Goal: Task Accomplishment & Management: Manage account settings

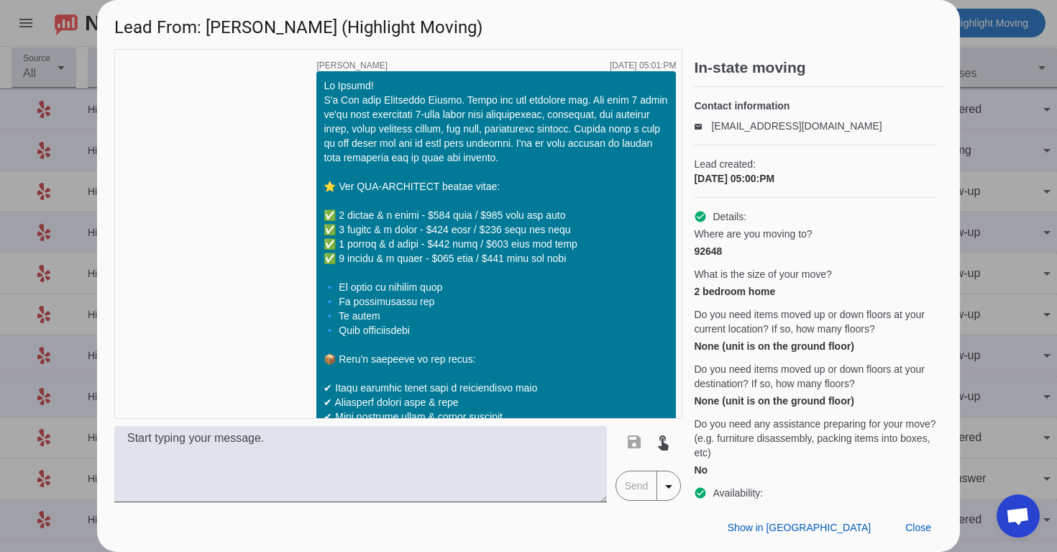
scroll to position [2322, 0]
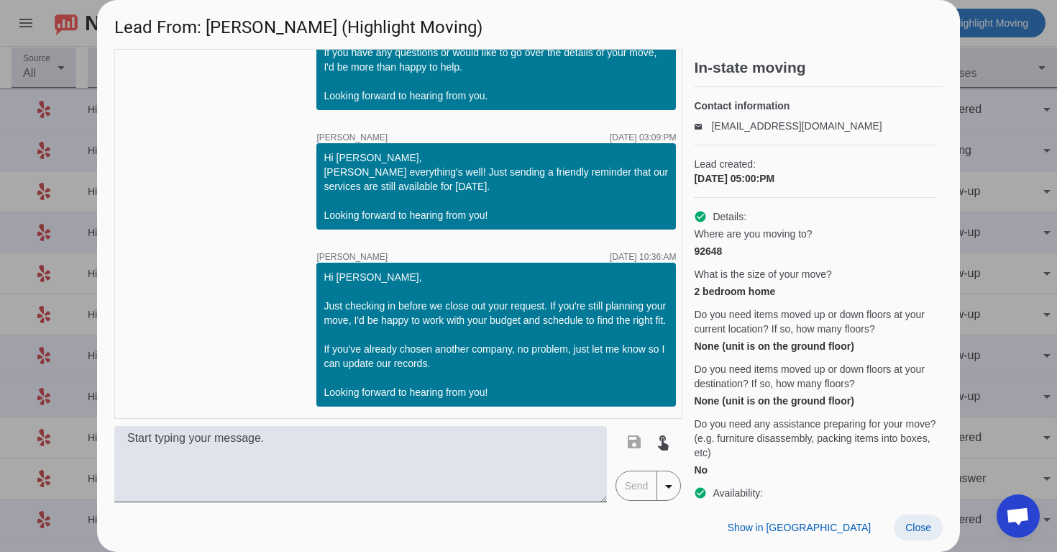
click at [924, 539] on span at bounding box center [918, 527] width 49 height 26
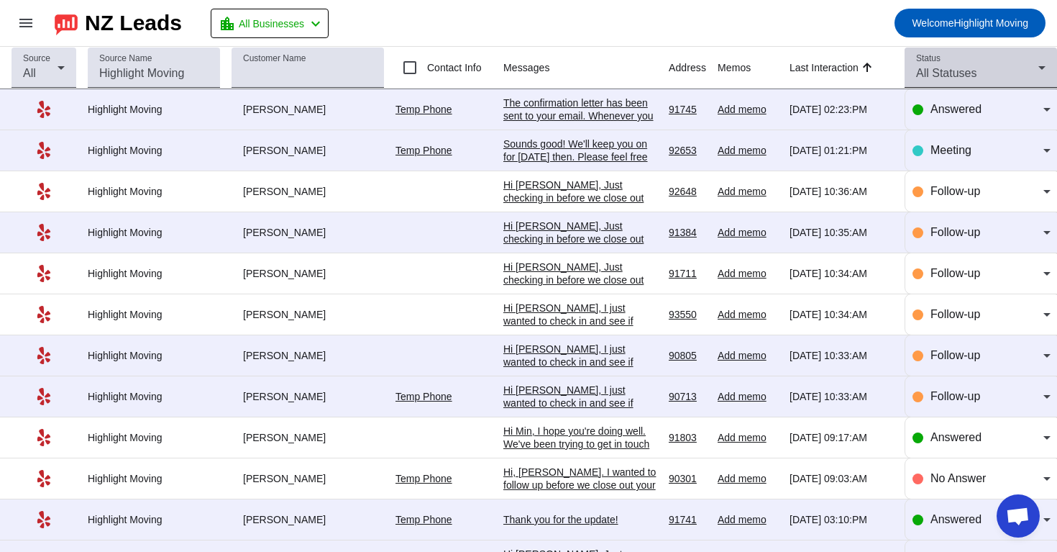
click at [943, 80] on div "All Statuses" at bounding box center [977, 73] width 122 height 17
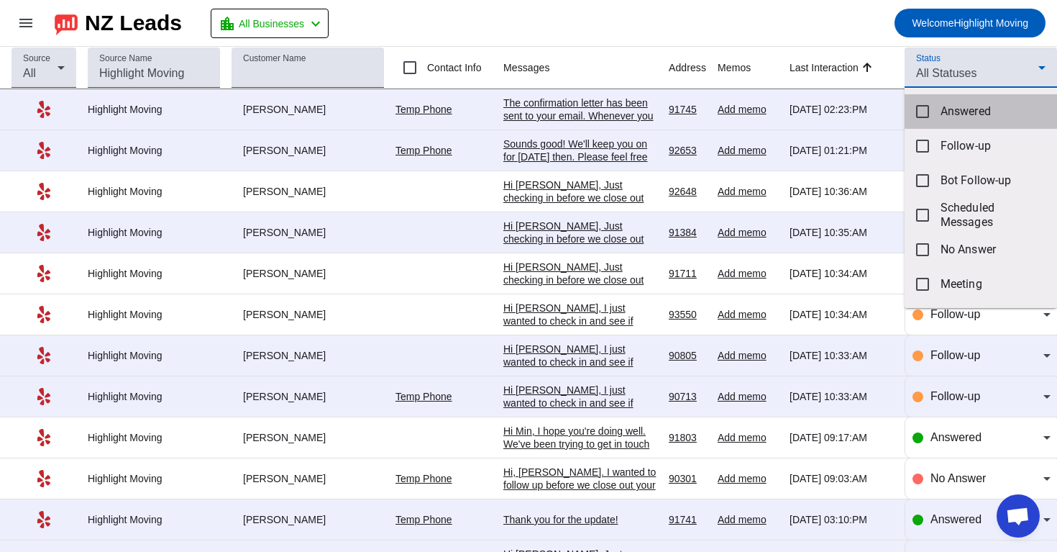
click at [935, 105] on mat-option "Answered" at bounding box center [981, 111] width 153 height 35
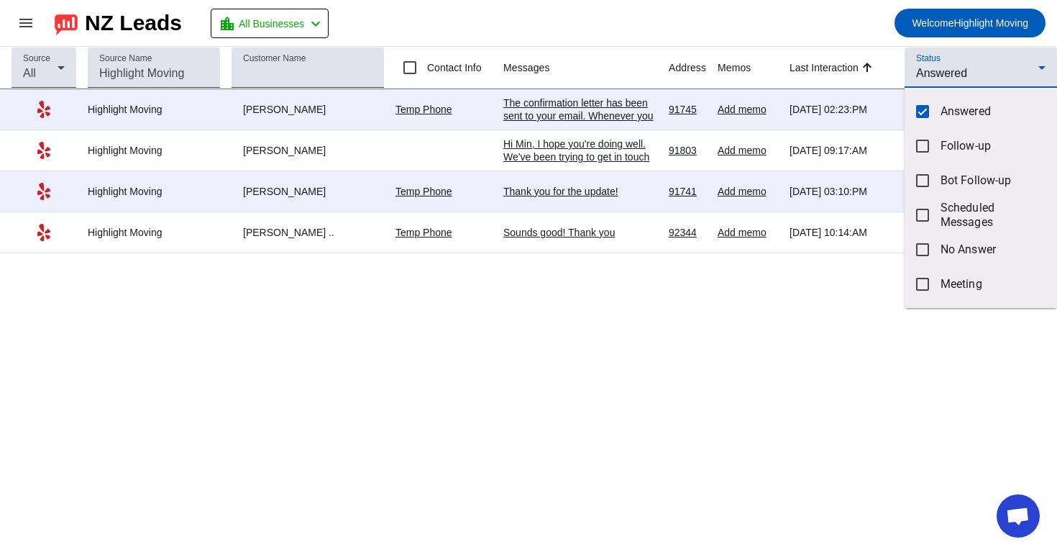
click at [484, 314] on div at bounding box center [528, 276] width 1057 height 552
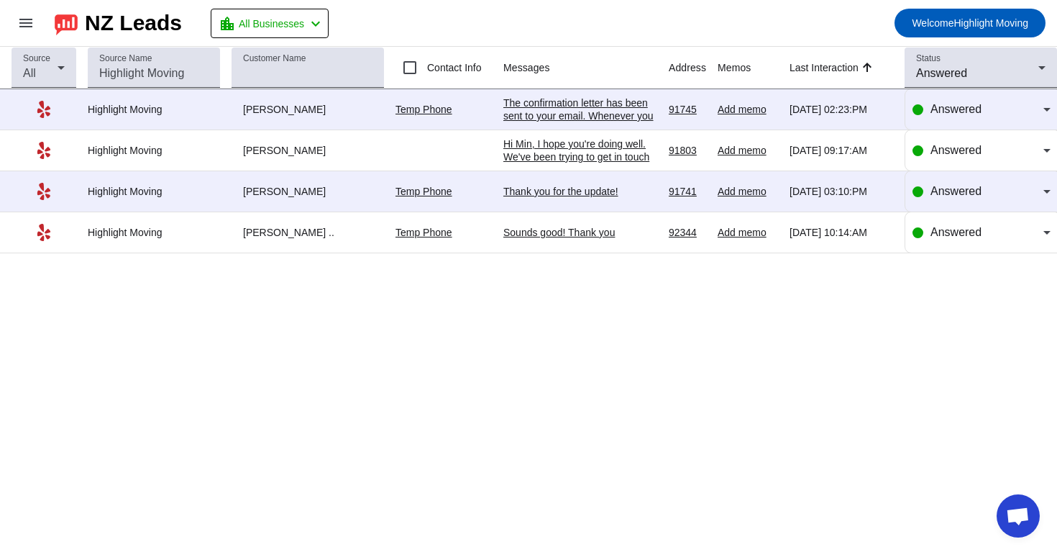
click at [404, 242] on td "Temp Phone" at bounding box center [450, 232] width 108 height 41
click at [406, 237] on link "Temp Phone" at bounding box center [424, 233] width 57 height 12
click at [547, 326] on div "Source All Source Name Customer Name Contact Info Messages Address Memos Last I…" at bounding box center [528, 299] width 1057 height 505
click at [586, 236] on div "Sounds good! Thank you" at bounding box center [581, 232] width 154 height 13
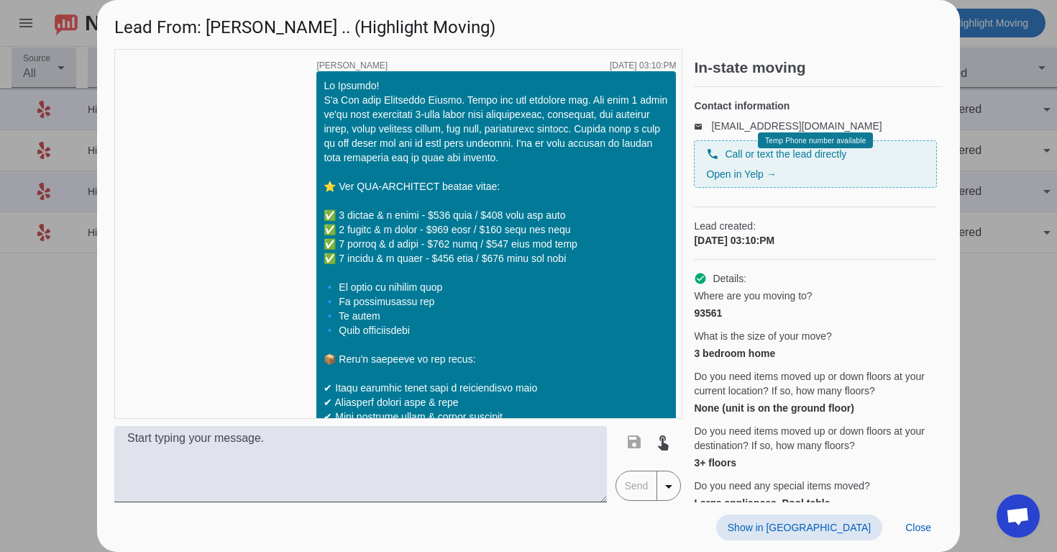
scroll to position [1636, 0]
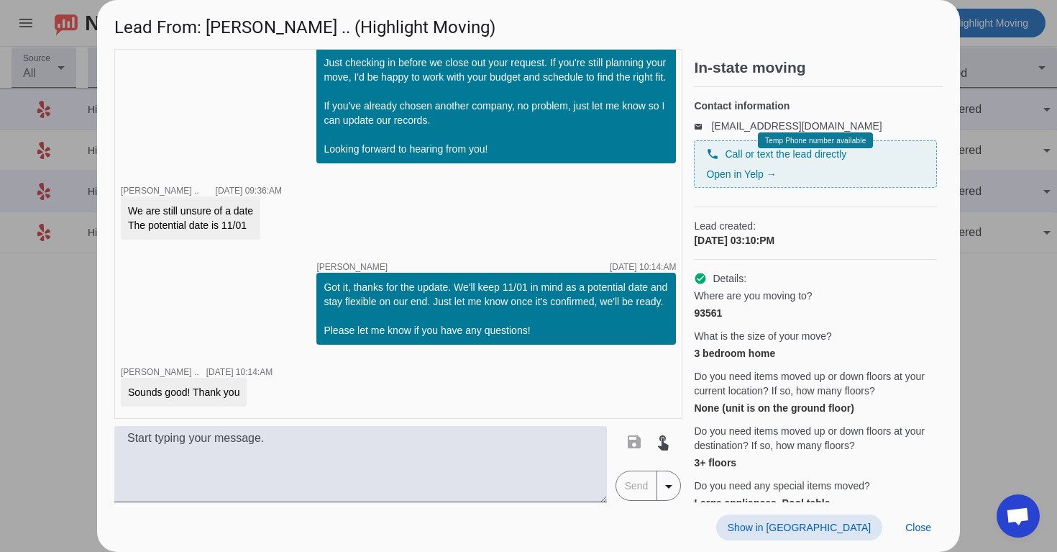
click at [845, 519] on span at bounding box center [799, 527] width 166 height 26
click at [846, 517] on span at bounding box center [799, 527] width 166 height 26
click at [914, 537] on span at bounding box center [918, 527] width 49 height 26
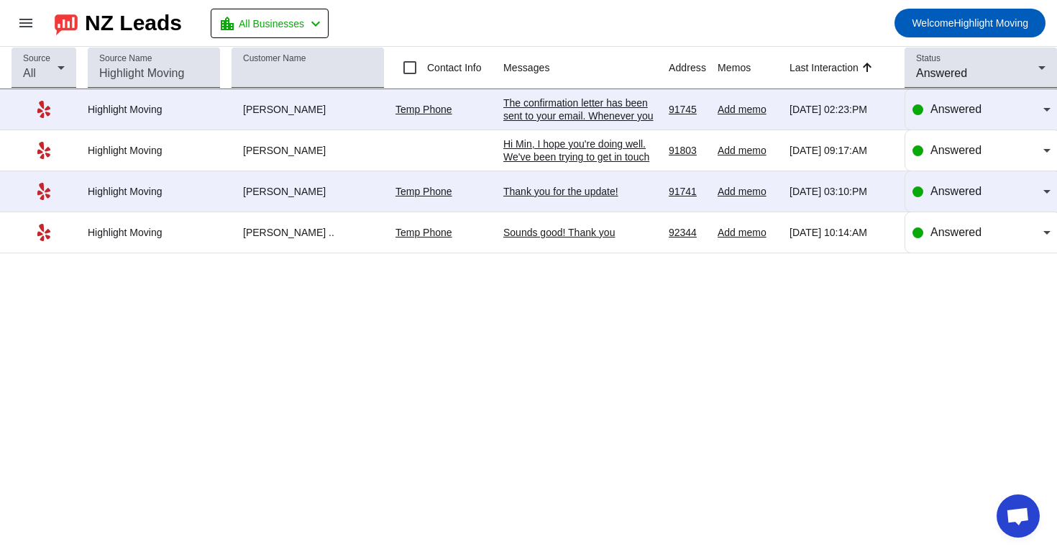
click at [580, 198] on div "Thank you for the update!" at bounding box center [581, 191] width 154 height 13
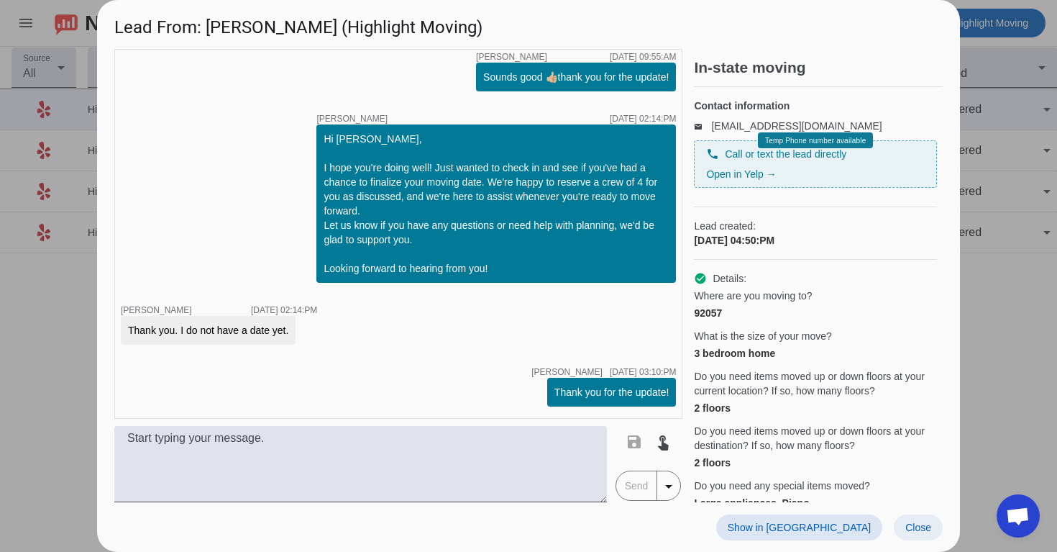
click at [931, 524] on span "Close" at bounding box center [919, 528] width 26 height 12
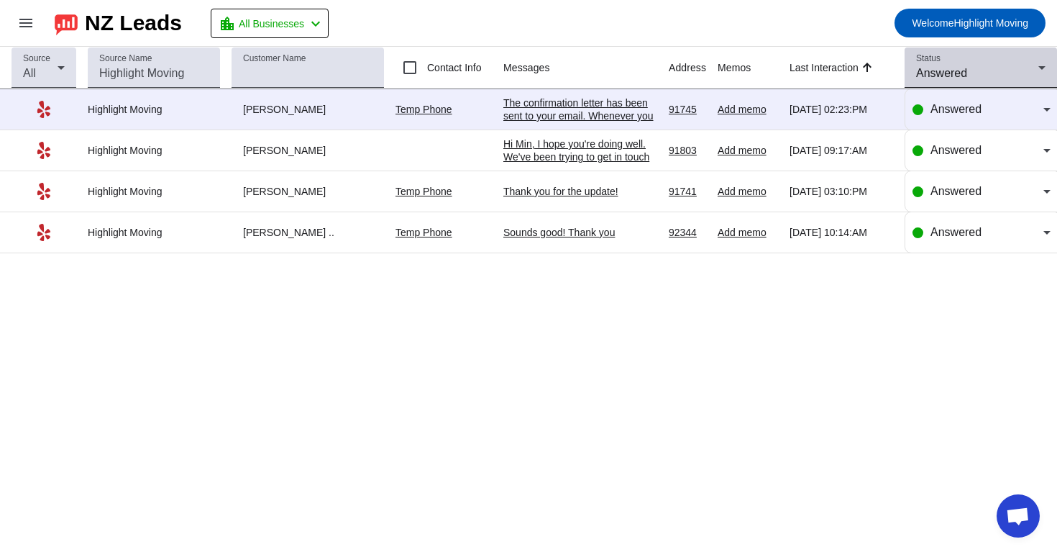
click at [959, 63] on div "Status Answered" at bounding box center [980, 67] width 129 height 40
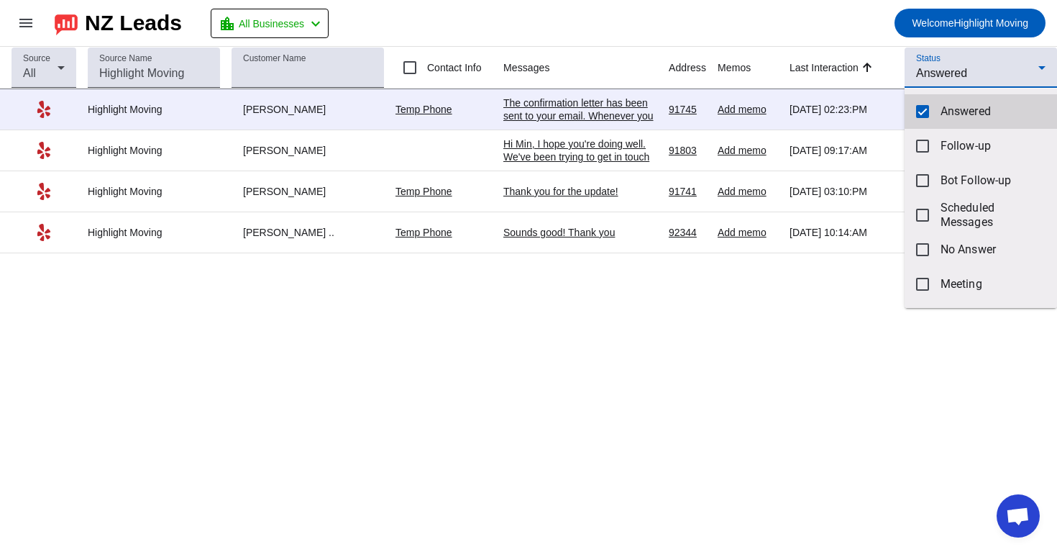
click at [931, 109] on mat-option "Answered" at bounding box center [981, 111] width 153 height 35
click at [952, 60] on div at bounding box center [528, 276] width 1057 height 552
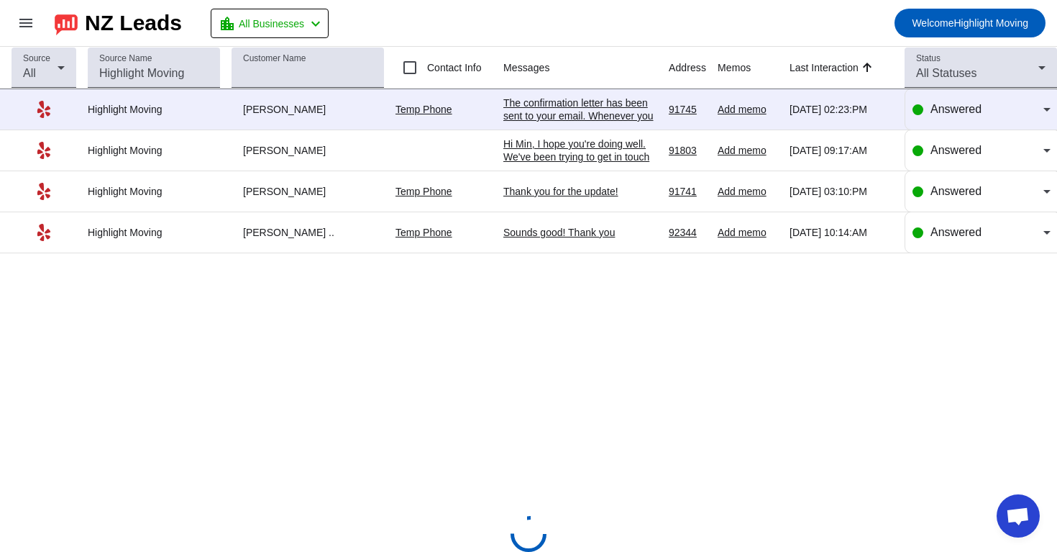
click at [952, 60] on div "Status All Statuses" at bounding box center [980, 67] width 129 height 40
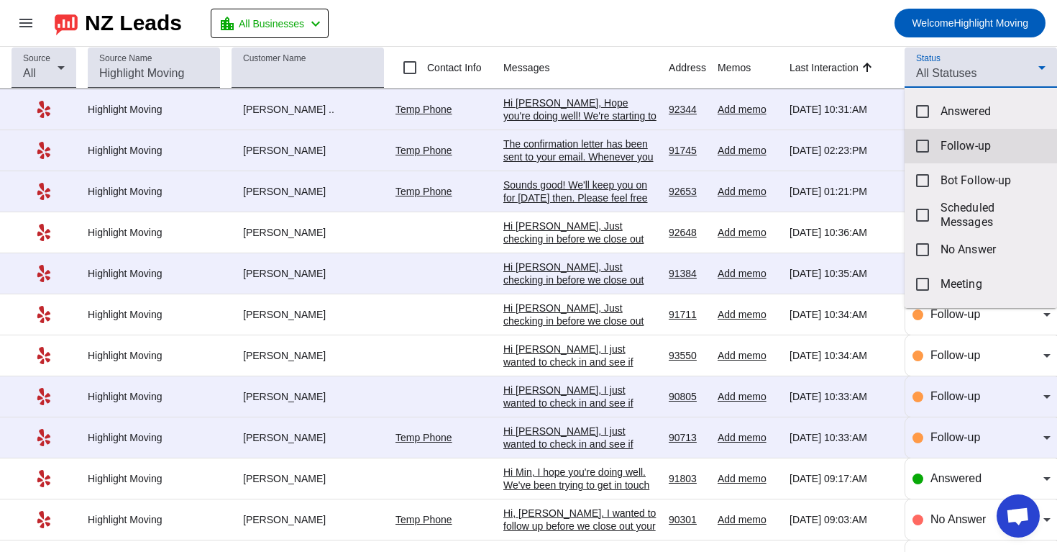
click at [936, 144] on mat-option "Follow-up" at bounding box center [981, 146] width 153 height 35
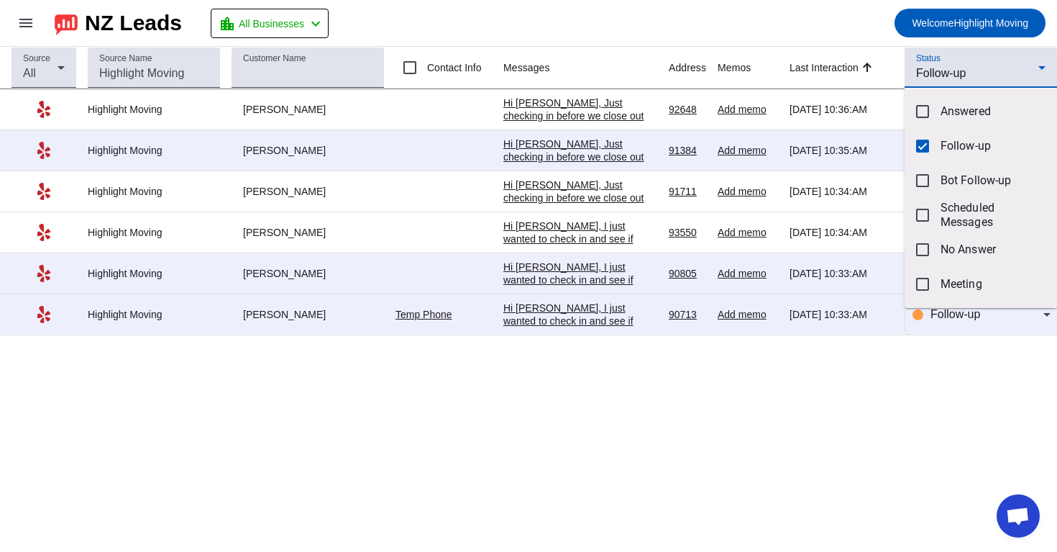
click at [472, 469] on div at bounding box center [528, 276] width 1057 height 552
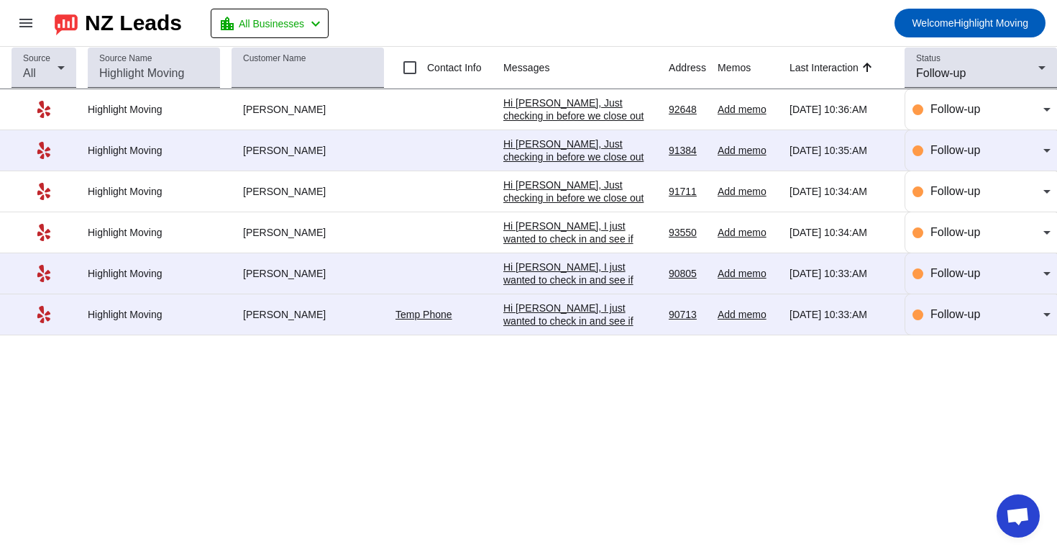
click at [599, 324] on div "Hi [PERSON_NAME], I just wanted to check in and see if you're still considering…" at bounding box center [581, 365] width 154 height 129
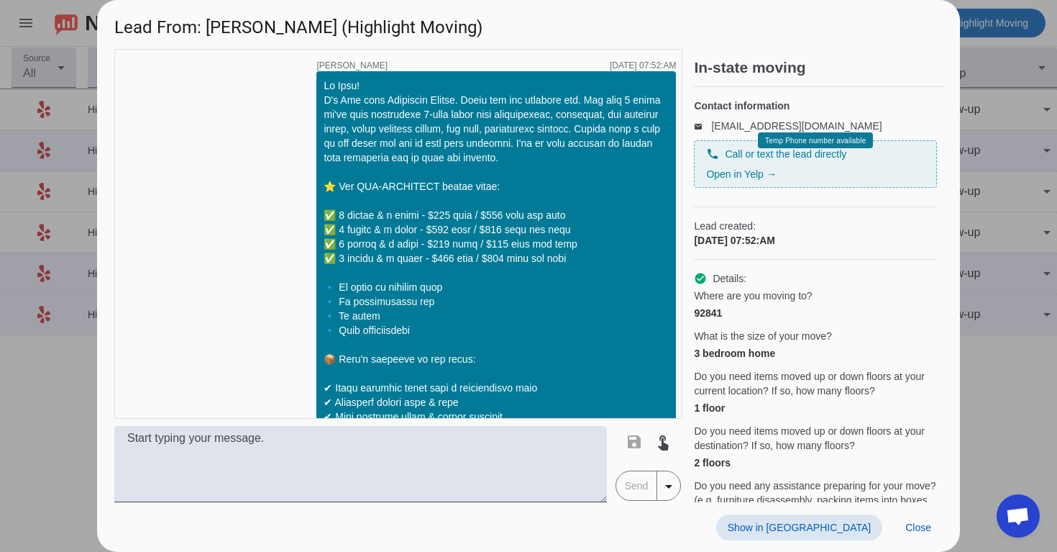
scroll to position [1820, 0]
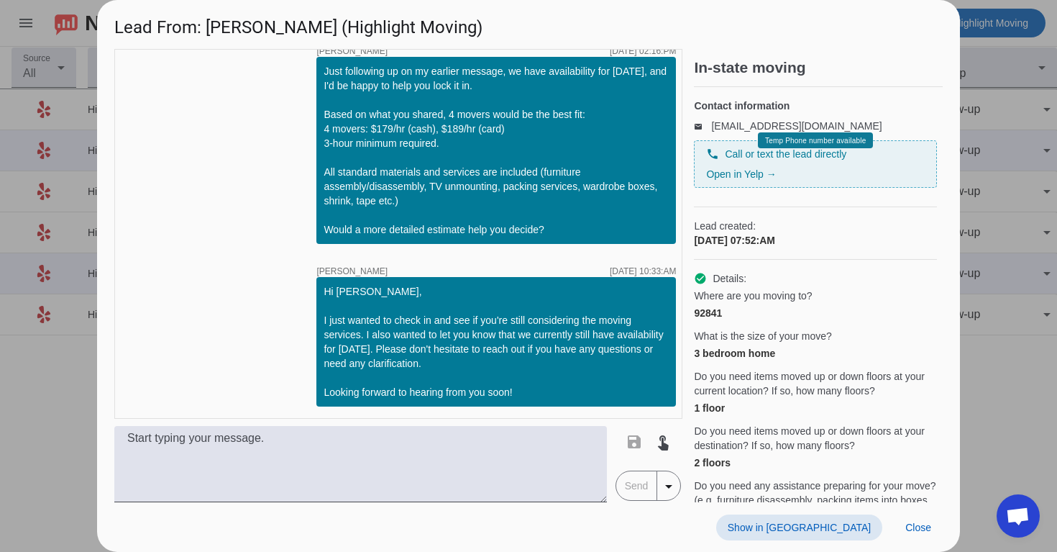
click at [827, 523] on span "Show in [GEOGRAPHIC_DATA]" at bounding box center [799, 528] width 143 height 12
click at [914, 524] on span "Close" at bounding box center [919, 528] width 26 height 12
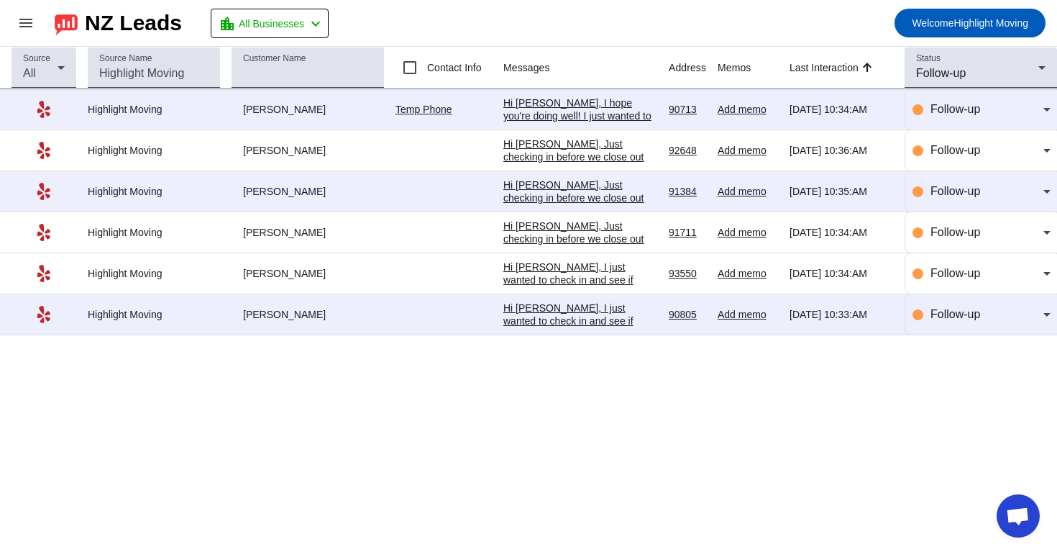
click at [558, 319] on div "Hi [PERSON_NAME], I just wanted to check in and see if you're still considering…" at bounding box center [581, 365] width 154 height 129
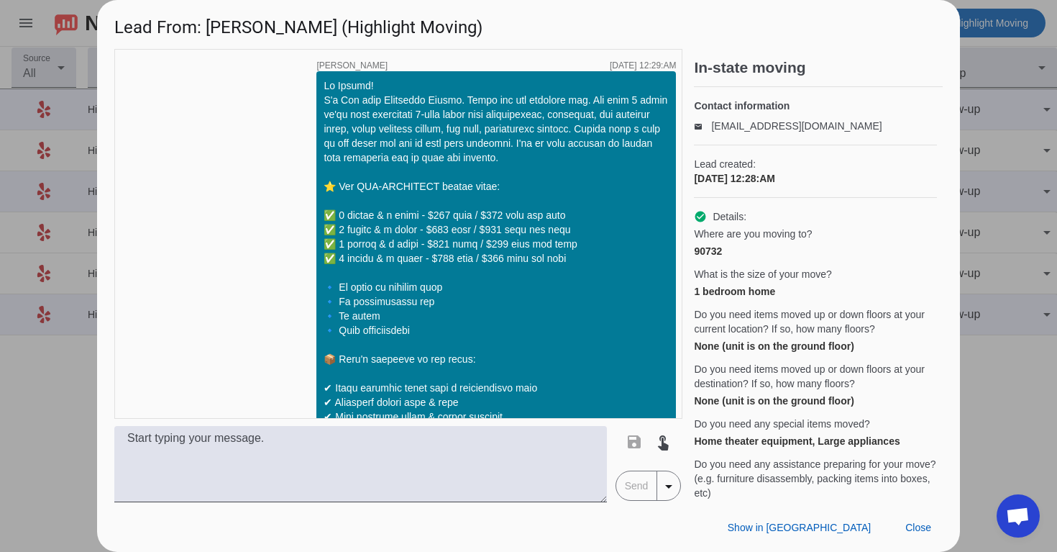
scroll to position [1834, 0]
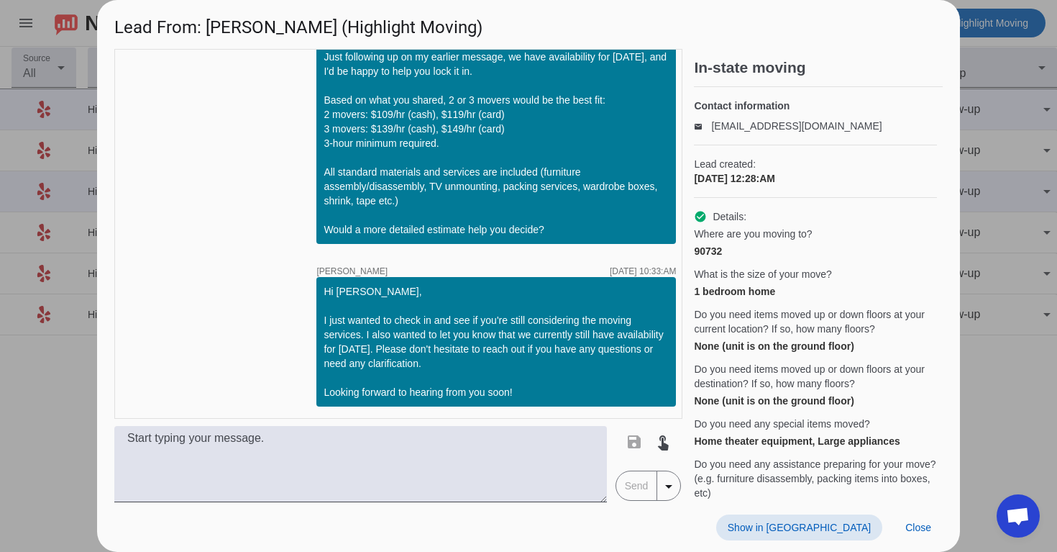
click at [850, 525] on span "Show in [GEOGRAPHIC_DATA]" at bounding box center [799, 528] width 143 height 12
click at [915, 522] on span "Close" at bounding box center [919, 528] width 26 height 12
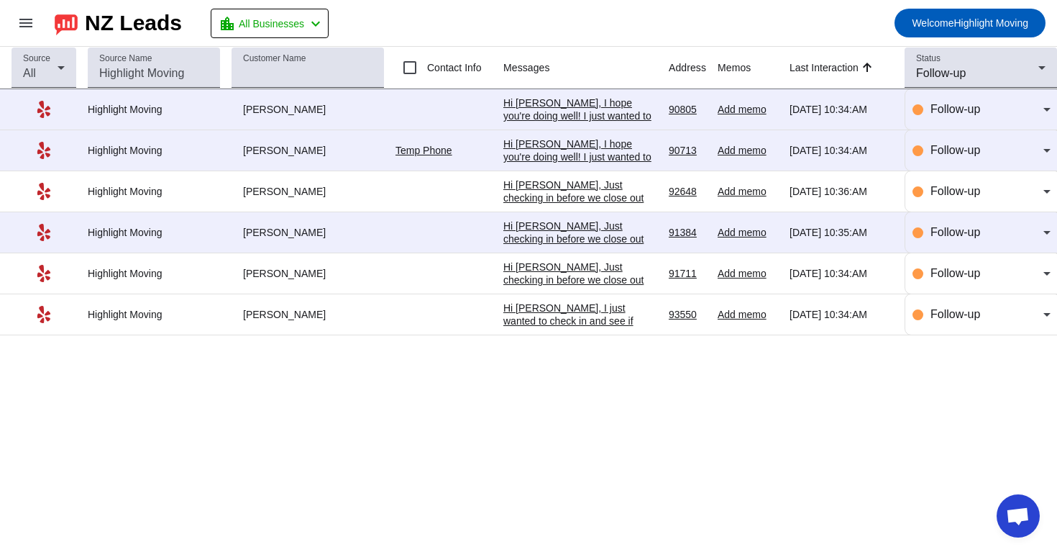
scroll to position [2011, 0]
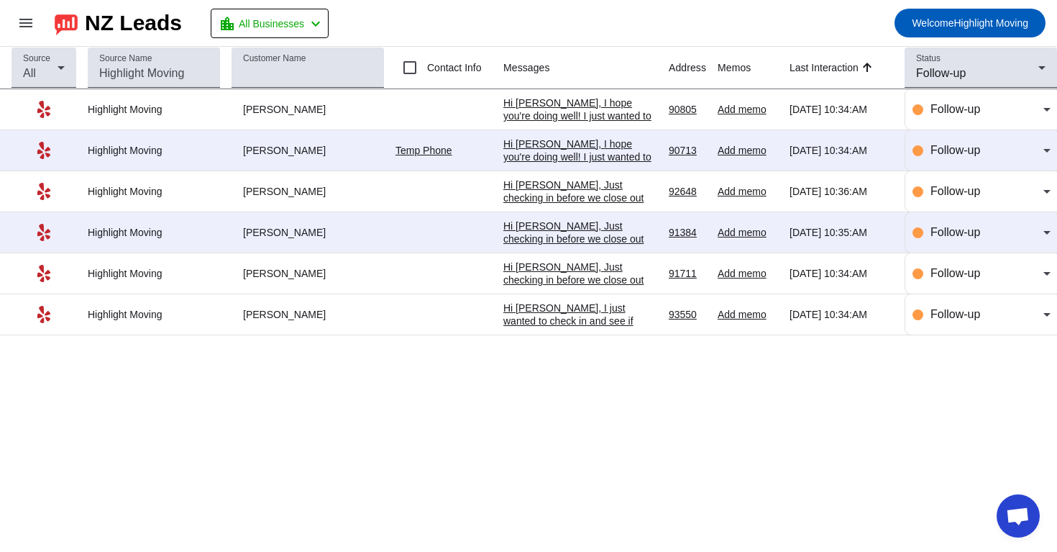
click at [587, 330] on div "Hi [PERSON_NAME], I just wanted to check in and see if you're still considering…" at bounding box center [581, 365] width 154 height 129
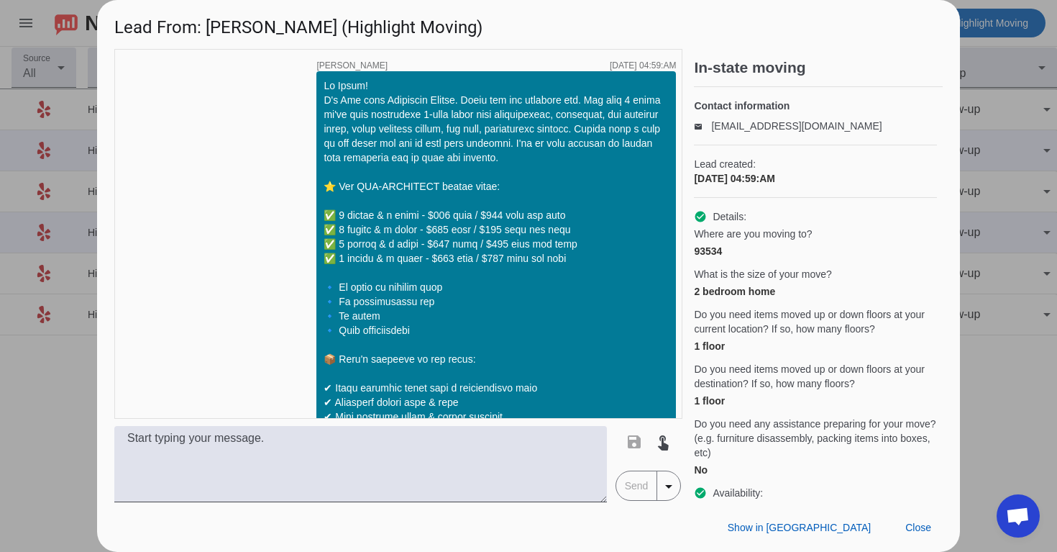
scroll to position [1355, 0]
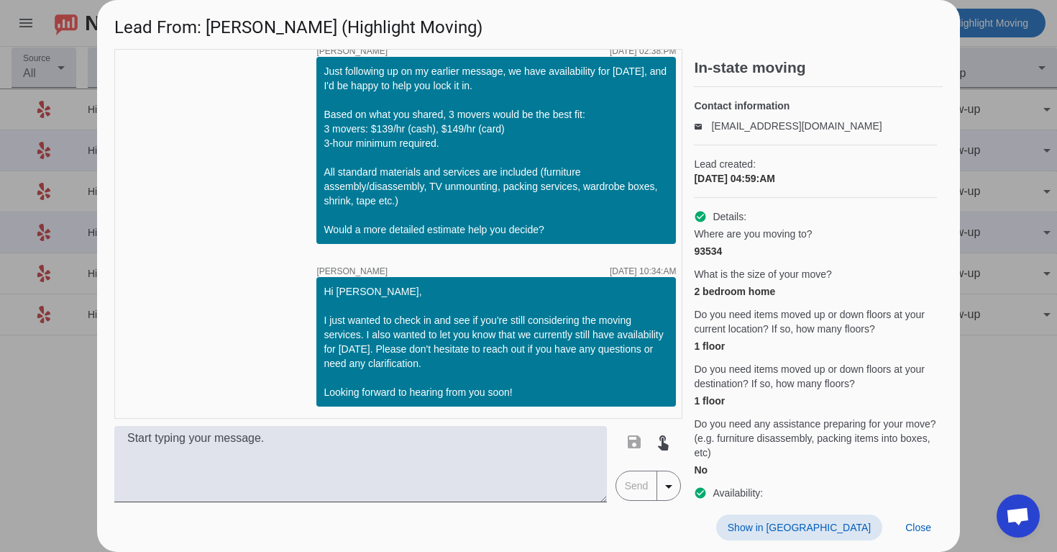
click at [836, 527] on span "Show in [GEOGRAPHIC_DATA]" at bounding box center [799, 528] width 143 height 12
click at [912, 529] on span "Close" at bounding box center [919, 528] width 26 height 12
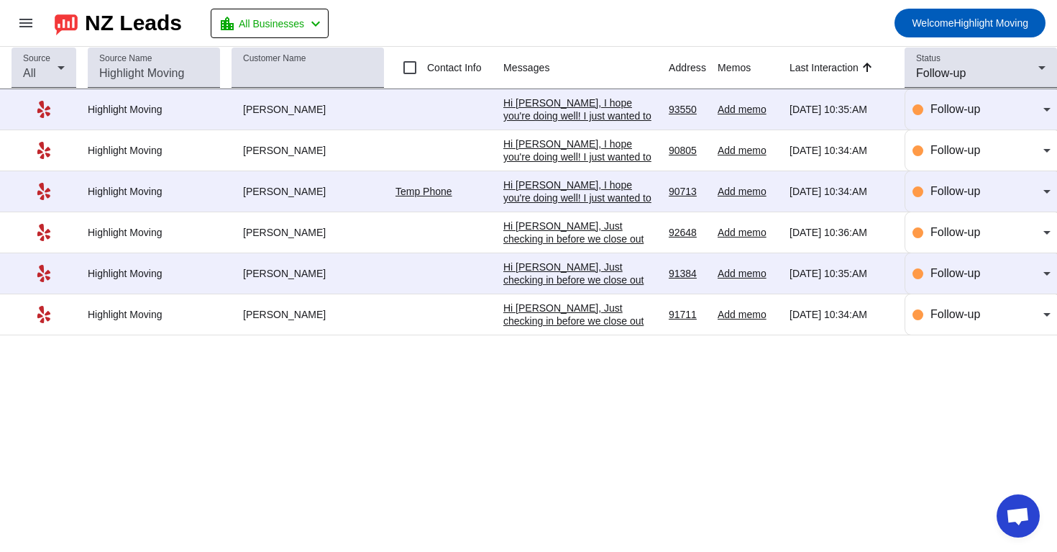
click at [583, 328] on div "Hi [PERSON_NAME], Just checking in before we close out your request. If you're …" at bounding box center [581, 372] width 154 height 142
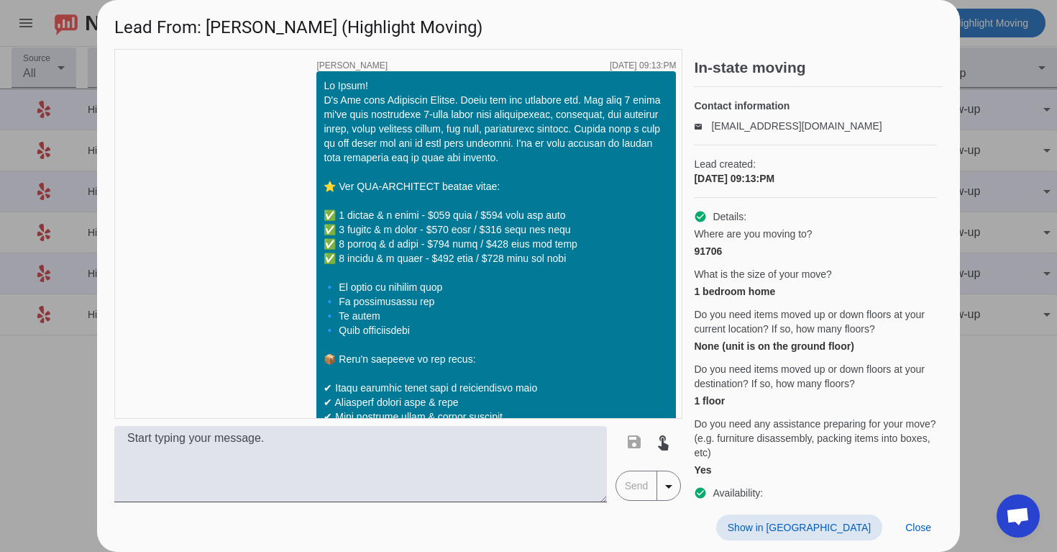
scroll to position [2322, 0]
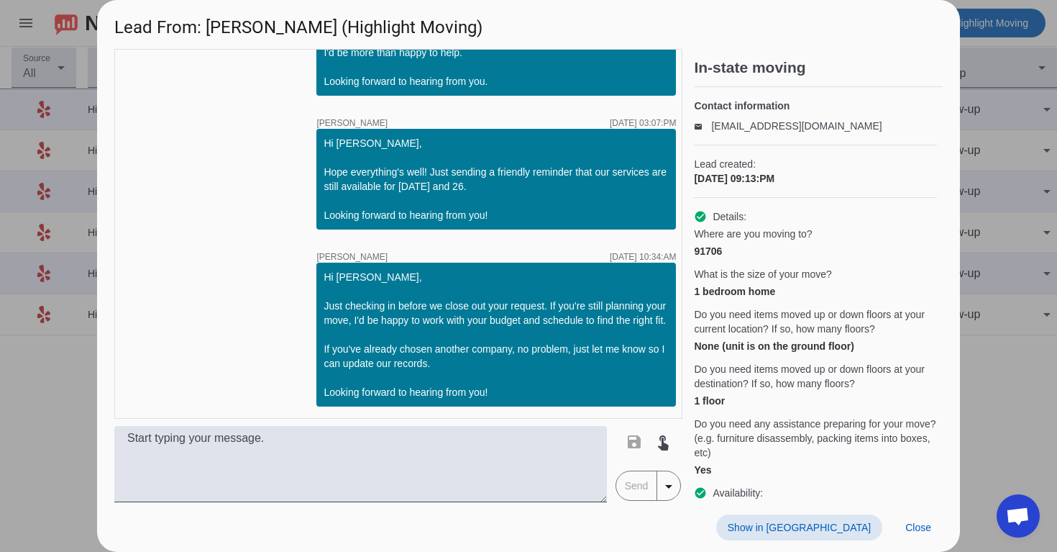
click at [855, 524] on span "Show in [GEOGRAPHIC_DATA]" at bounding box center [799, 528] width 143 height 12
click at [929, 525] on span "Close" at bounding box center [919, 528] width 26 height 12
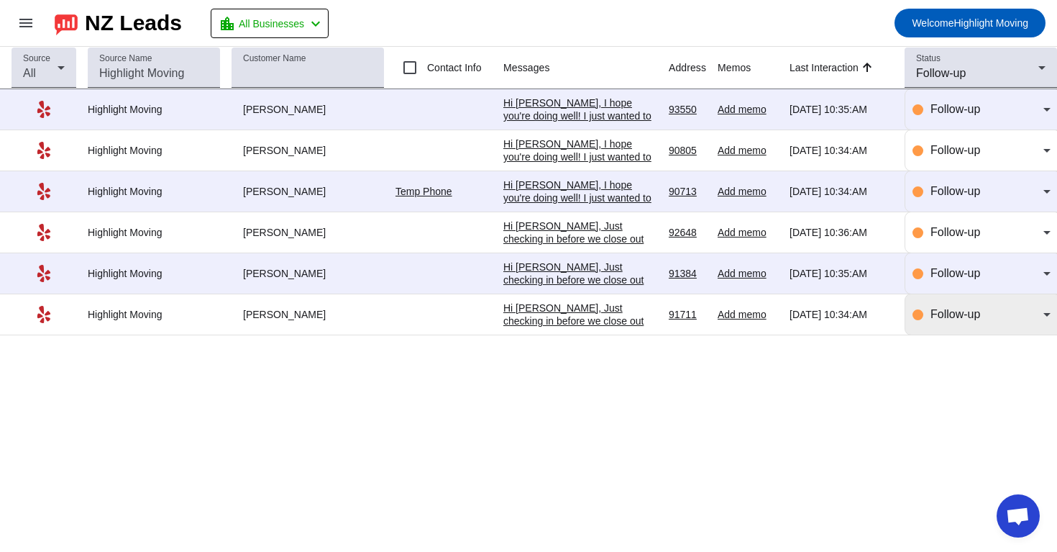
click at [964, 335] on div "Follow-up" at bounding box center [982, 314] width 138 height 40
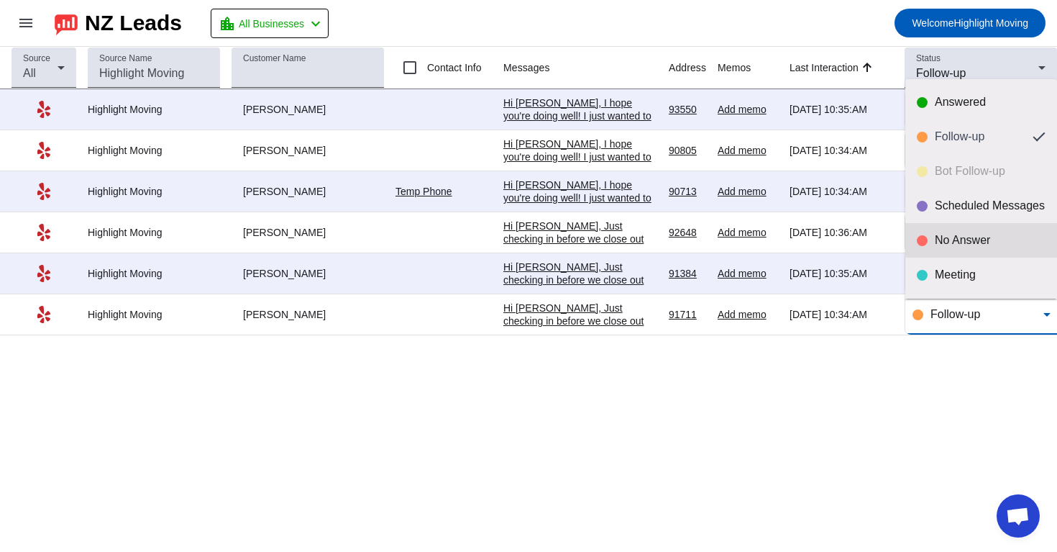
click at [976, 249] on mat-option "No Answer" at bounding box center [982, 240] width 152 height 35
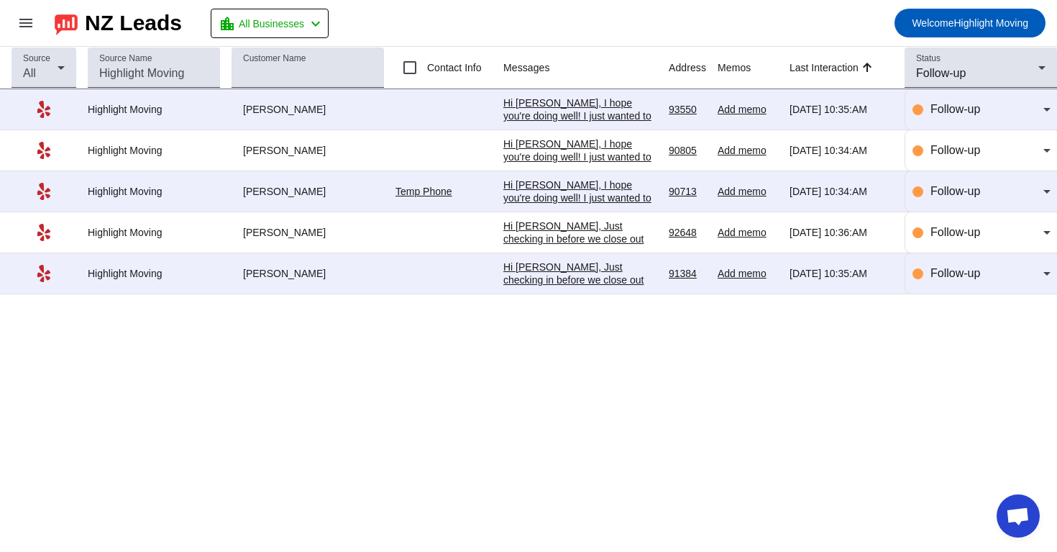
click at [579, 290] on div "Hi [PERSON_NAME], Just checking in before we close out your request. If you're …" at bounding box center [581, 331] width 154 height 142
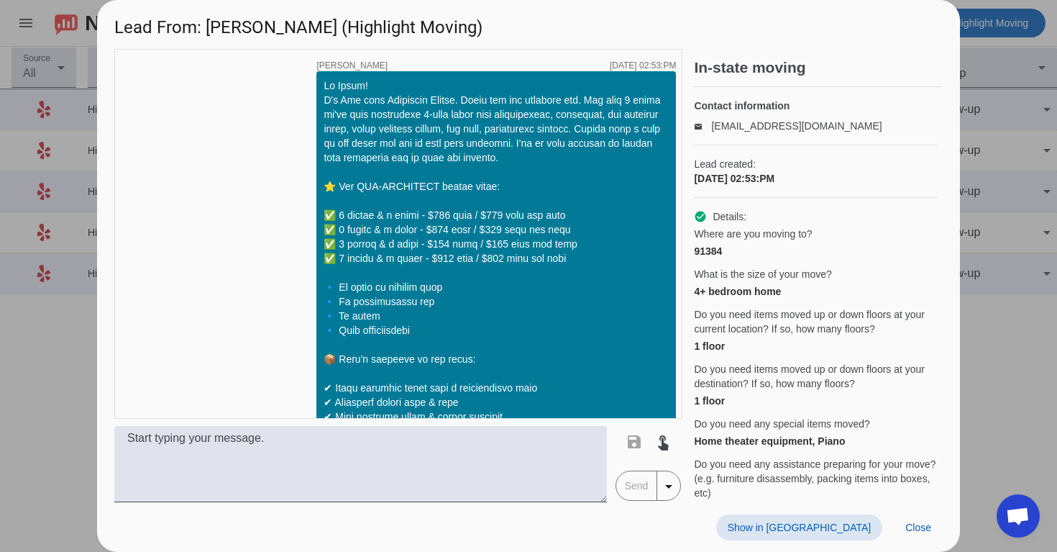
scroll to position [1872, 0]
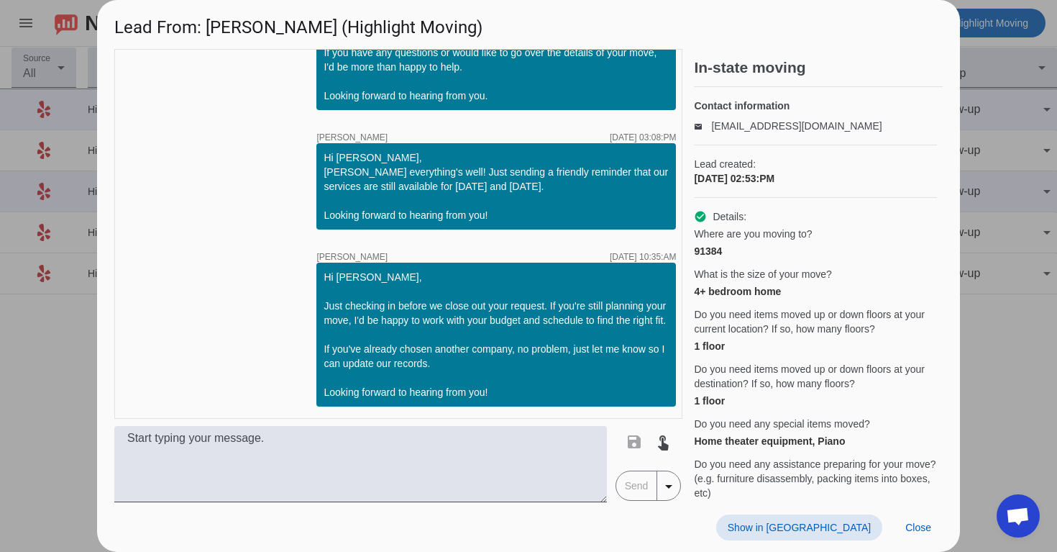
click at [847, 528] on span "Show in [GEOGRAPHIC_DATA]" at bounding box center [799, 528] width 143 height 12
click at [912, 528] on span "Close" at bounding box center [919, 528] width 26 height 12
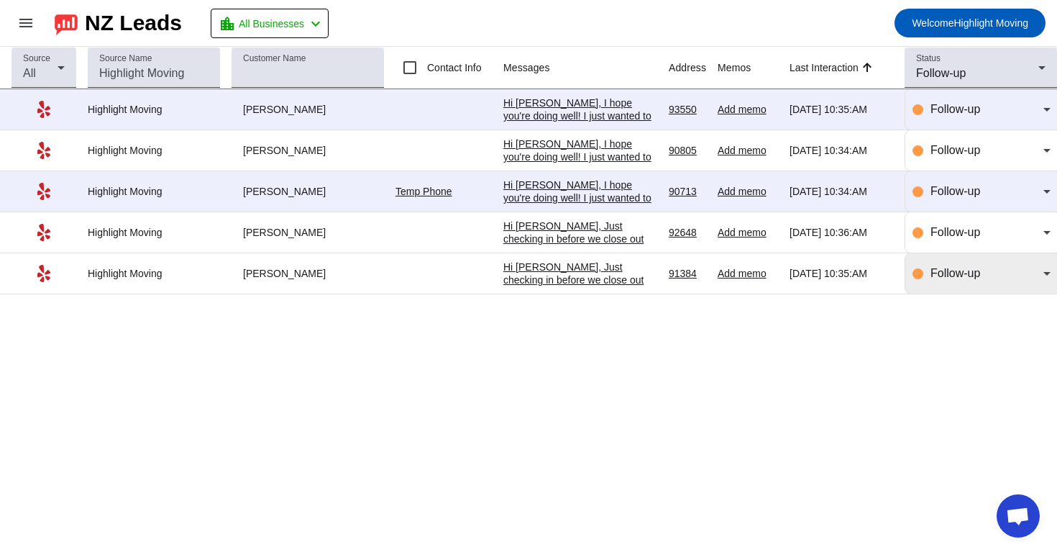
click at [960, 282] on div "Follow-up" at bounding box center [987, 273] width 113 height 17
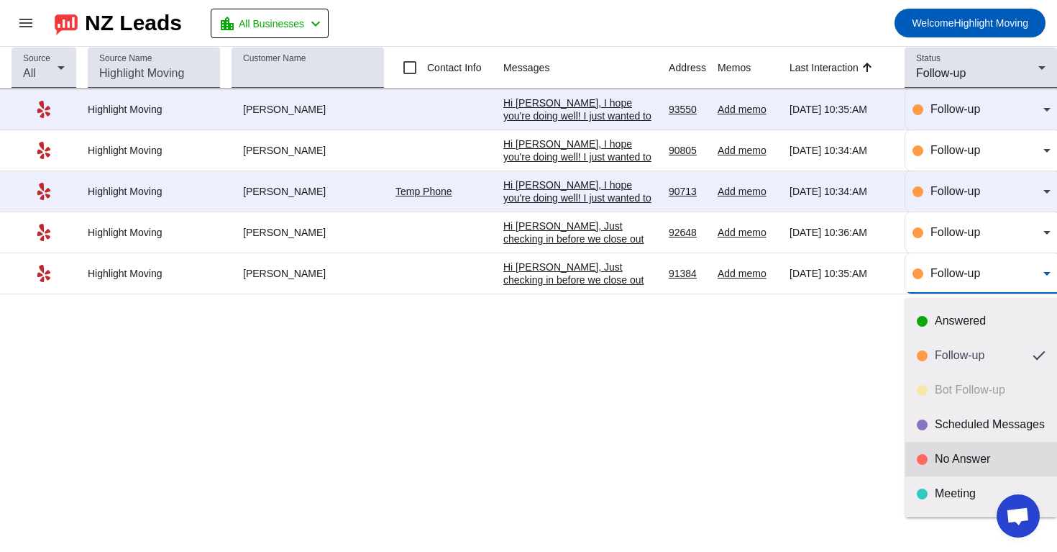
click at [934, 474] on mat-option "No Answer" at bounding box center [982, 459] width 152 height 35
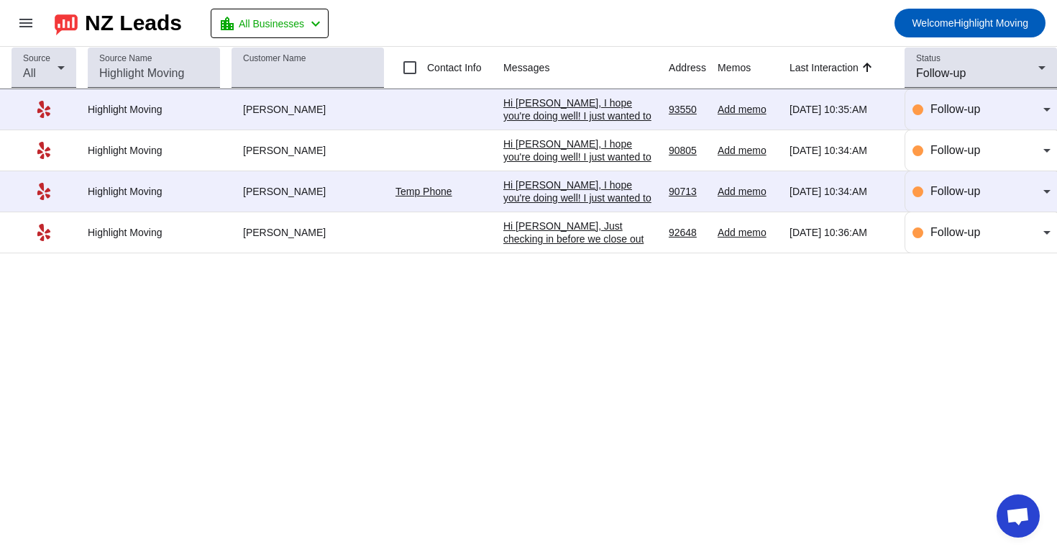
click at [596, 233] on div "Hi [PERSON_NAME], Just checking in before we close out your request. If you're …" at bounding box center [581, 290] width 154 height 142
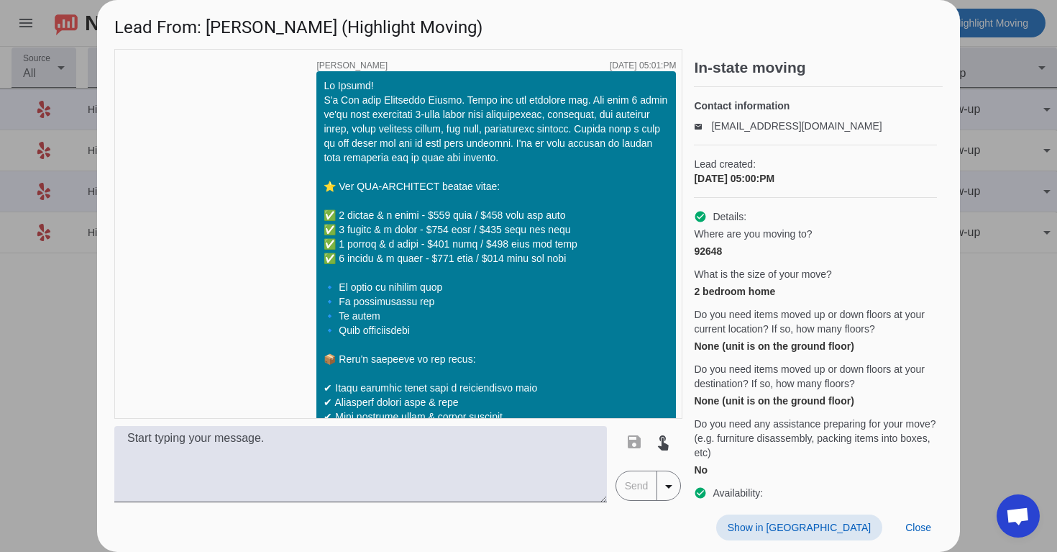
scroll to position [2322, 0]
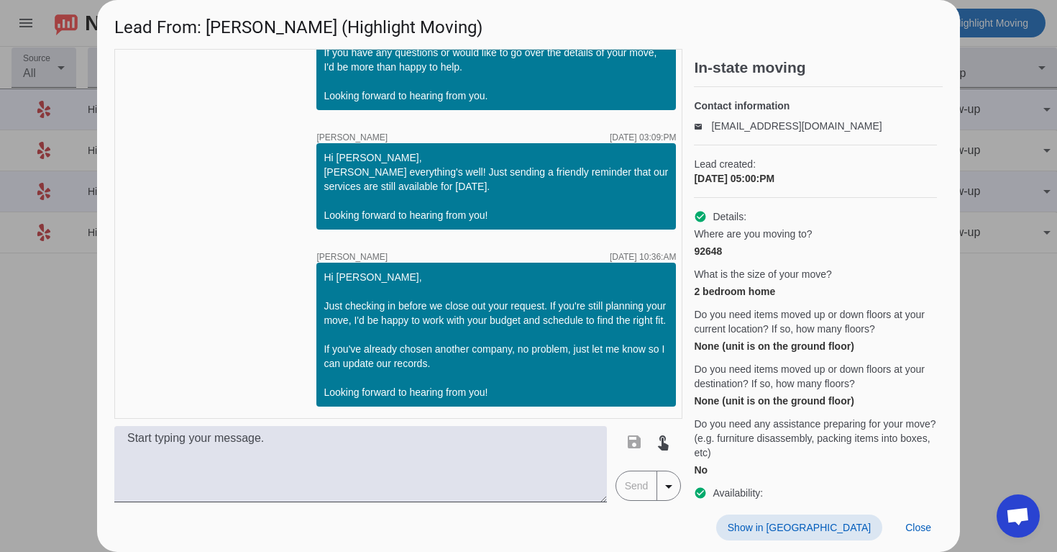
click at [839, 518] on span at bounding box center [799, 527] width 166 height 26
click at [920, 532] on span "Close" at bounding box center [919, 528] width 26 height 12
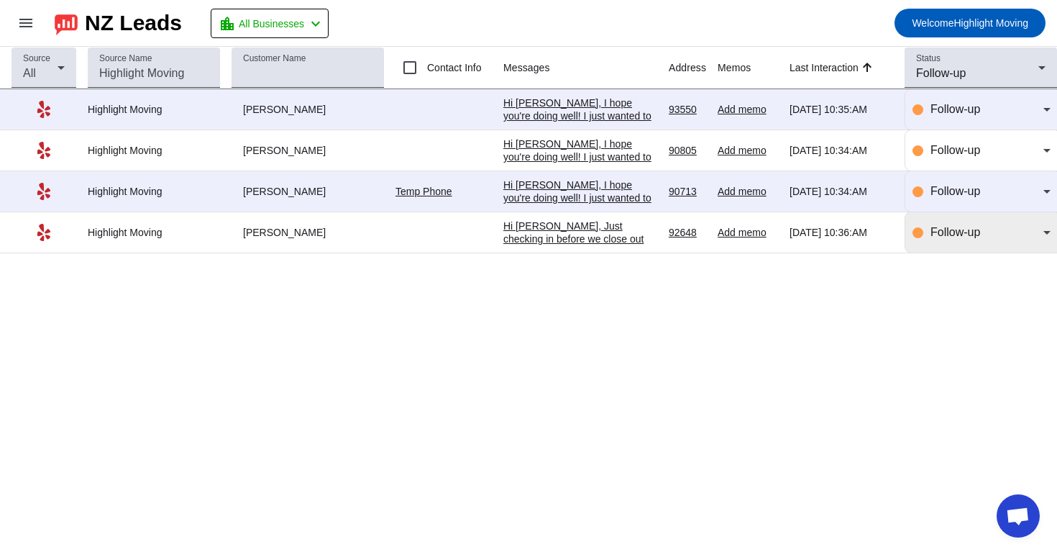
click at [970, 229] on span "Follow-up" at bounding box center [956, 232] width 50 height 12
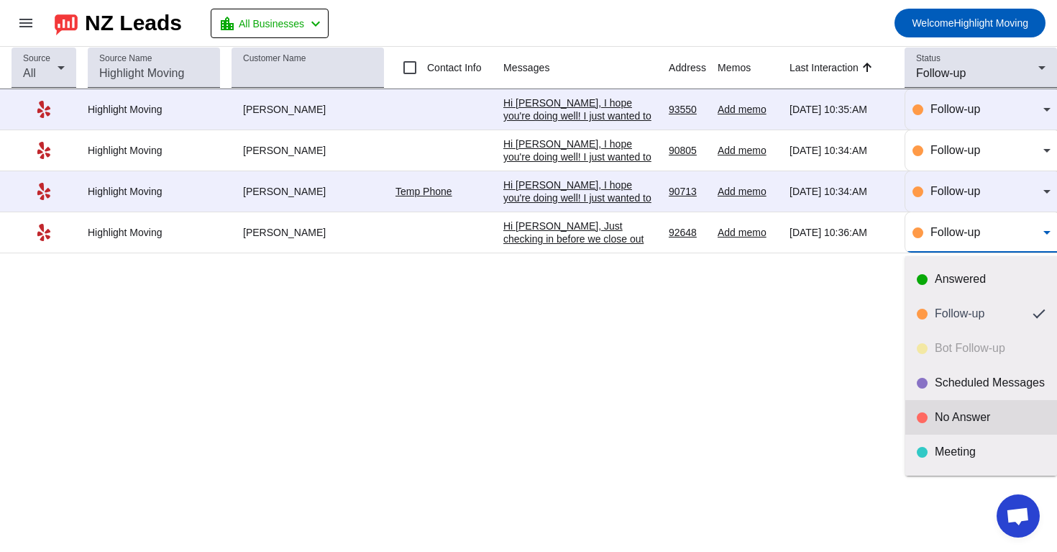
click at [930, 429] on mat-option "No Answer" at bounding box center [982, 417] width 152 height 35
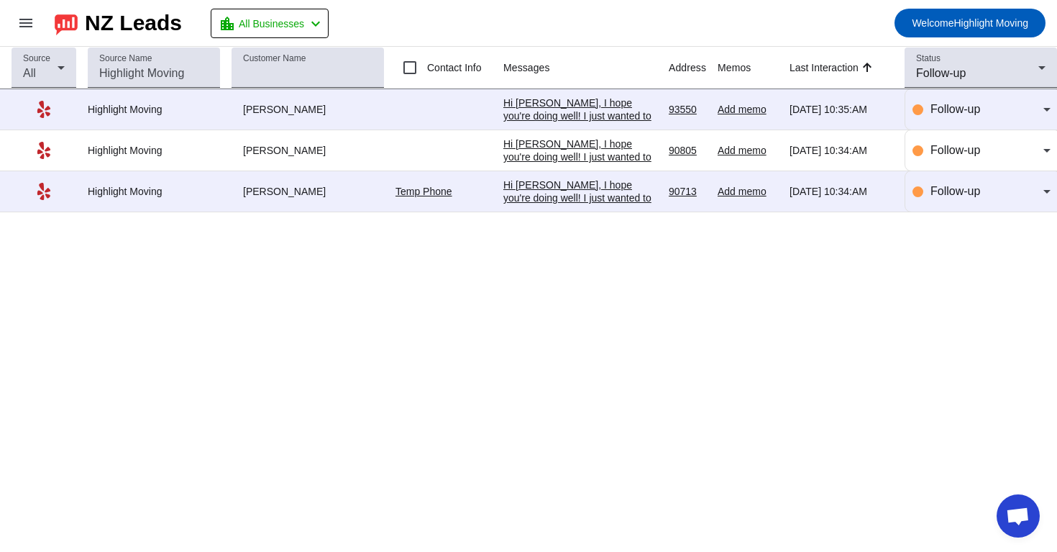
click at [679, 299] on div "Source All Source Name Customer Name Contact Info Messages Address Memos Last I…" at bounding box center [528, 299] width 1057 height 505
click at [945, 64] on div "Status Follow-up" at bounding box center [980, 67] width 129 height 40
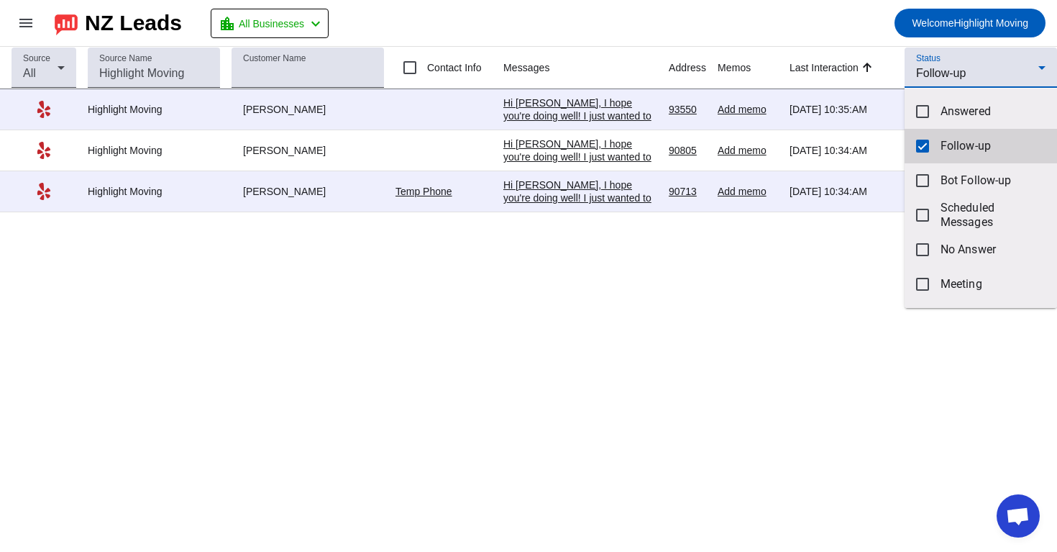
click at [922, 142] on mat-pseudo-checkbox at bounding box center [922, 146] width 13 height 13
click at [873, 34] on div at bounding box center [528, 276] width 1057 height 552
